Goal: Submit feedback/report problem: Submit feedback/report problem

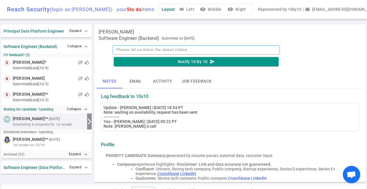
click at [152, 50] on textarea at bounding box center [196, 49] width 167 height 9
type textarea "M"
type textarea "Mo"
type textarea "Mov"
type textarea "Movi"
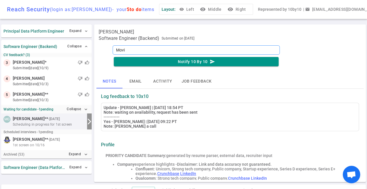
type textarea "Movin"
type textarea "Moving"
type textarea "Moving t"
type textarea "Moving to"
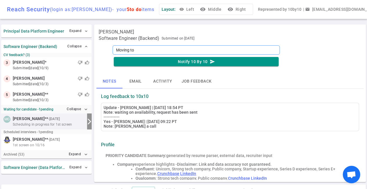
type textarea "Moving to"
type textarea "Moving to t"
type textarea "Moving to te"
type textarea "Moving to tec"
type textarea "Moving to tech"
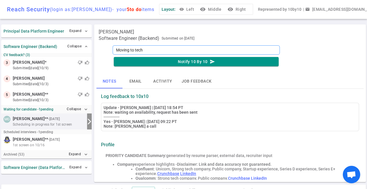
type textarea "Moving to tech"
type textarea "Moving to tech s"
type textarea "Moving to tech sc"
type textarea "Moving to tech scr"
type textarea "Moving to tech scre"
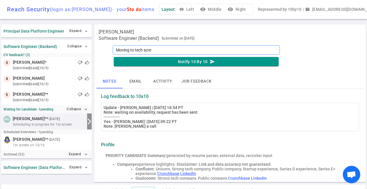
type textarea "Moving to tech scree"
type textarea "Moving to tech screen"
type textarea "Moving to tech screen,"
type textarea "Moving to tech screen, w"
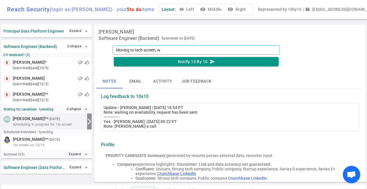
type textarea "Moving to tech screen, [GEOGRAPHIC_DATA]"
type textarea "Moving to tech screen, wai"
type textarea "Moving to tech screen, wait"
type textarea "Moving to tech screen, waiti"
type textarea "Moving to tech screen, waitin"
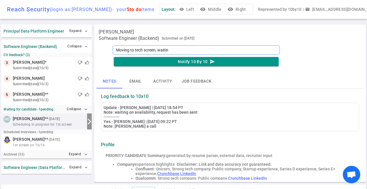
type textarea "Moving to tech screen, waiting"
type textarea "Moving to tech screen, waiting o"
type textarea "Moving to tech screen, waiting on"
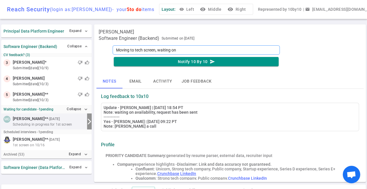
type textarea "Moving to tech screen, waiting on a"
type textarea "Moving to tech screen, waiting on av"
type textarea "Moving to tech screen, waiting on [PERSON_NAME]"
type textarea "Moving to tech screen, waiting on avai"
type textarea "Moving to tech screen, waiting on avail"
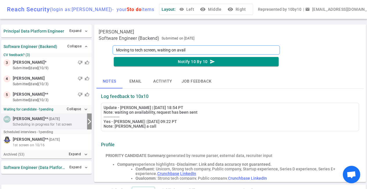
type textarea "Moving to tech screen, waiting on availa"
type textarea "Moving to tech screen, waiting on availab"
type textarea "Moving to tech screen, waiting on availabi"
type textarea "Moving to tech screen, waiting on availabil"
type textarea "Moving to tech screen, waiting on availabili"
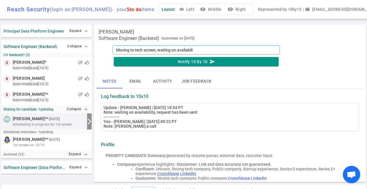
type textarea "Moving to tech screen, waiting on availabilit"
type textarea "Moving to tech screen, waiting on availability"
type textarea "Moving to tech screen, waiting on availability f"
type textarea "Moving to tech screen, waiting on availability fr"
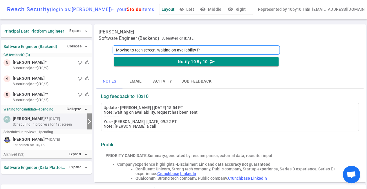
type textarea "Moving to tech screen, waiting on availability fro"
type textarea "Moving to tech screen, waiting on availability from"
type textarea "Moving to tech screen, waiting on availability from M"
type textarea "Moving to tech screen, waiting on availability from Ma"
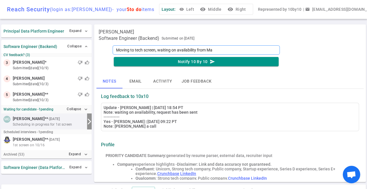
type textarea "Moving to tech screen, waiting on availability from Mar"
type textarea "Moving to tech screen, waiting on availability from [PERSON_NAME]"
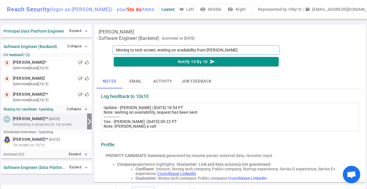
type textarea "Moving to tech screen, waiting on availability from [PERSON_NAME]"
type textarea "Moving to tech screen, waiting on availability from [PERSON_NAME] to"
type textarea "Moving to tech screen, waiting on availability from [PERSON_NAME] to s"
type textarea "Moving to tech screen, waiting on availability from [PERSON_NAME] to sc"
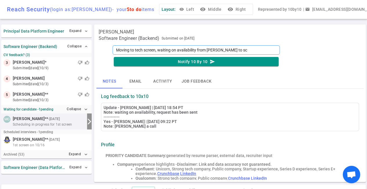
type textarea "Moving to tech screen, waiting on availability from [PERSON_NAME] to sch"
type textarea "Moving to tech screen, waiting on availability from [PERSON_NAME] to sche"
type textarea "Moving to tech screen, waiting on availability from [PERSON_NAME] to sched"
type textarea "Moving to tech screen, waiting on availability from [PERSON_NAME] to [GEOGRAPHI…"
type textarea "Moving to tech screen, waiting on availability from [PERSON_NAME] to schedul"
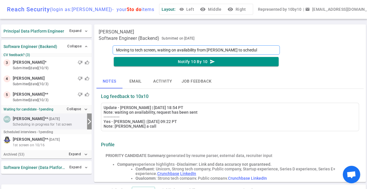
type textarea "Moving to tech screen, waiting on availability from [PERSON_NAME] to schedule"
click at [172, 61] on button "Notify 10 By 10 send" at bounding box center [196, 62] width 165 height 10
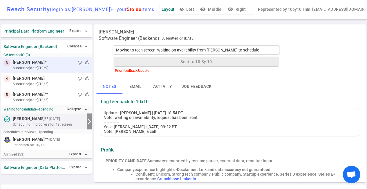
click at [44, 65] on small "submitted [DATE] (10/9)" at bounding box center [51, 67] width 77 height 5
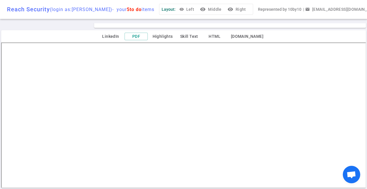
scroll to position [154, 0]
